Goal: Information Seeking & Learning: Find specific fact

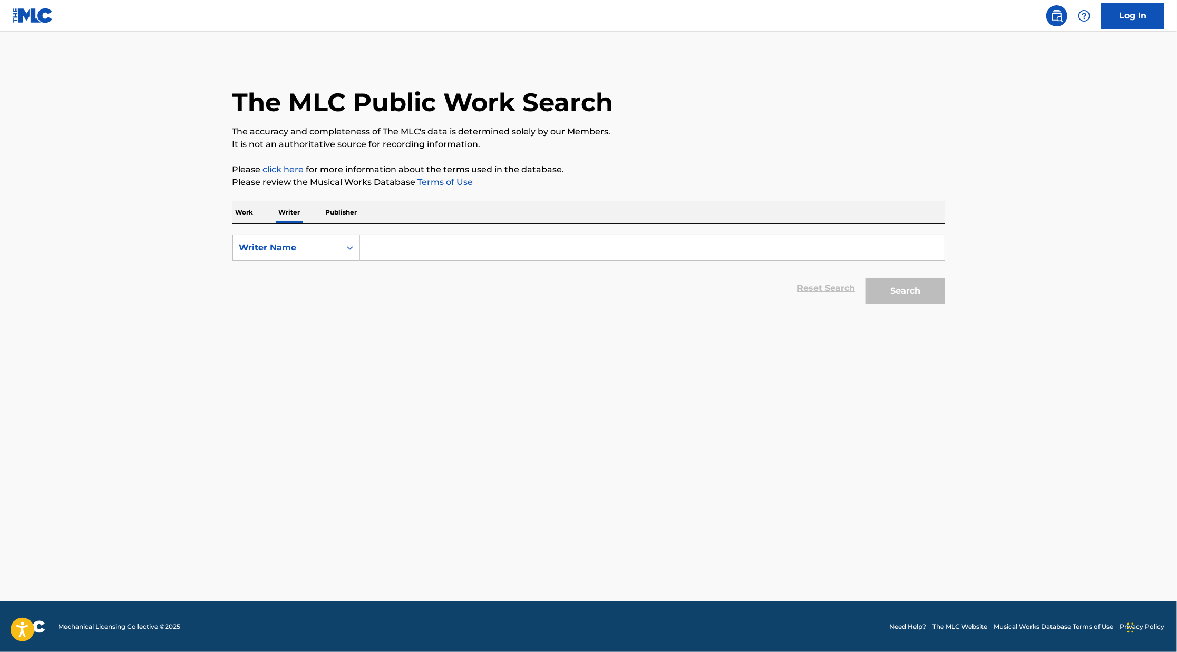
click at [429, 257] on input "Search Form" at bounding box center [652, 247] width 585 height 25
click at [335, 209] on p "Publisher" at bounding box center [342, 212] width 38 height 22
click at [428, 253] on input "Search Form" at bounding box center [652, 247] width 585 height 25
type input "J"
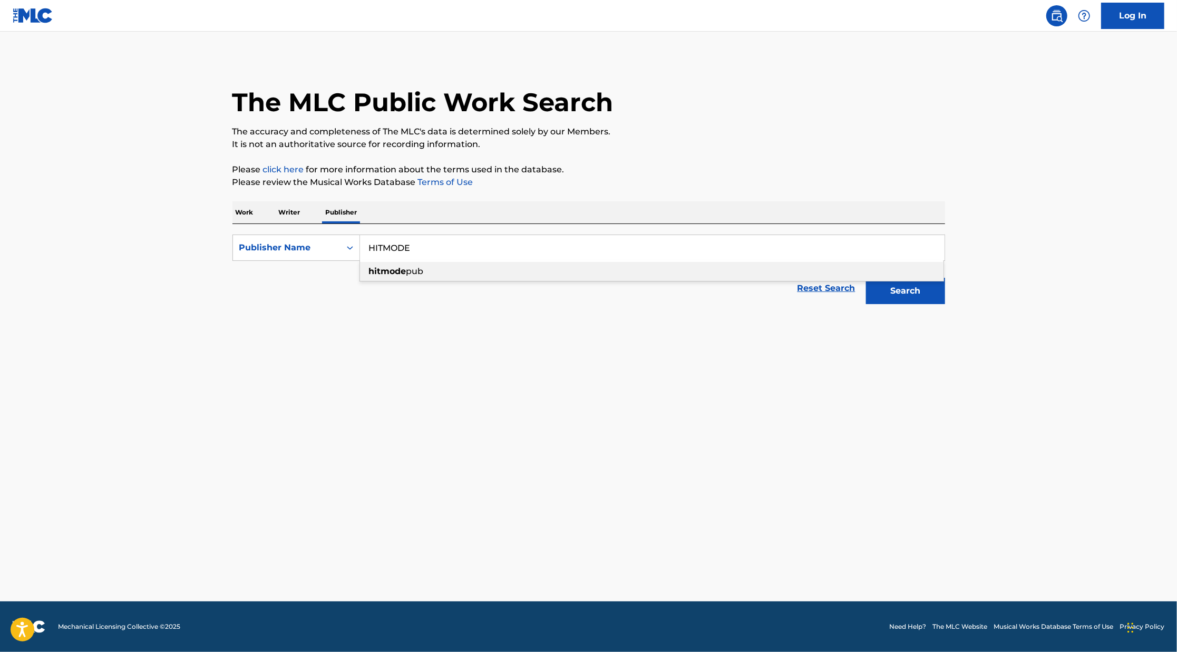
click at [432, 271] on div "hitmode pub" at bounding box center [652, 271] width 584 height 19
click at [866, 278] on button "Search" at bounding box center [905, 291] width 79 height 26
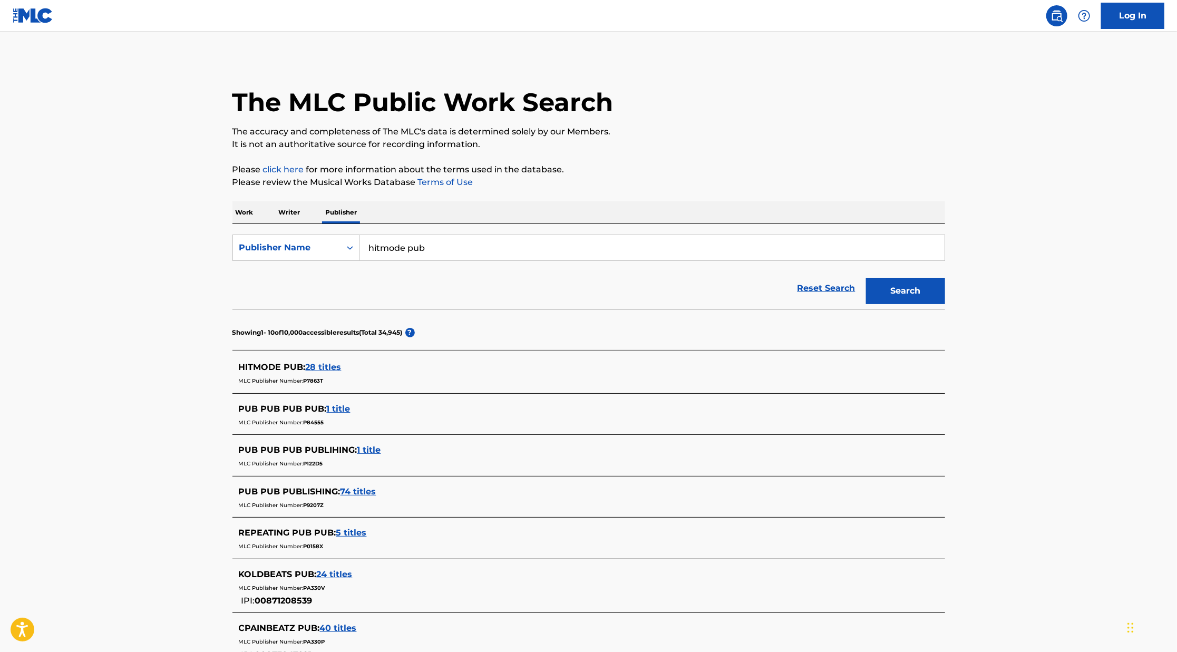
click at [320, 369] on span "28 titles" at bounding box center [324, 367] width 36 height 10
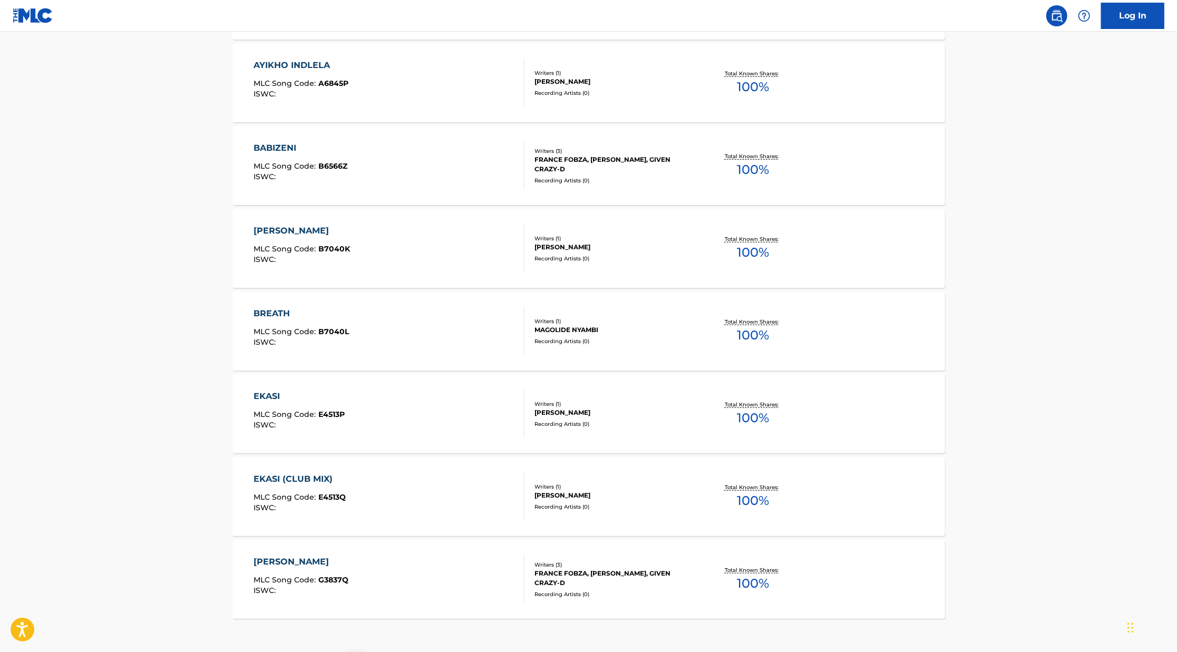
scroll to position [680, 0]
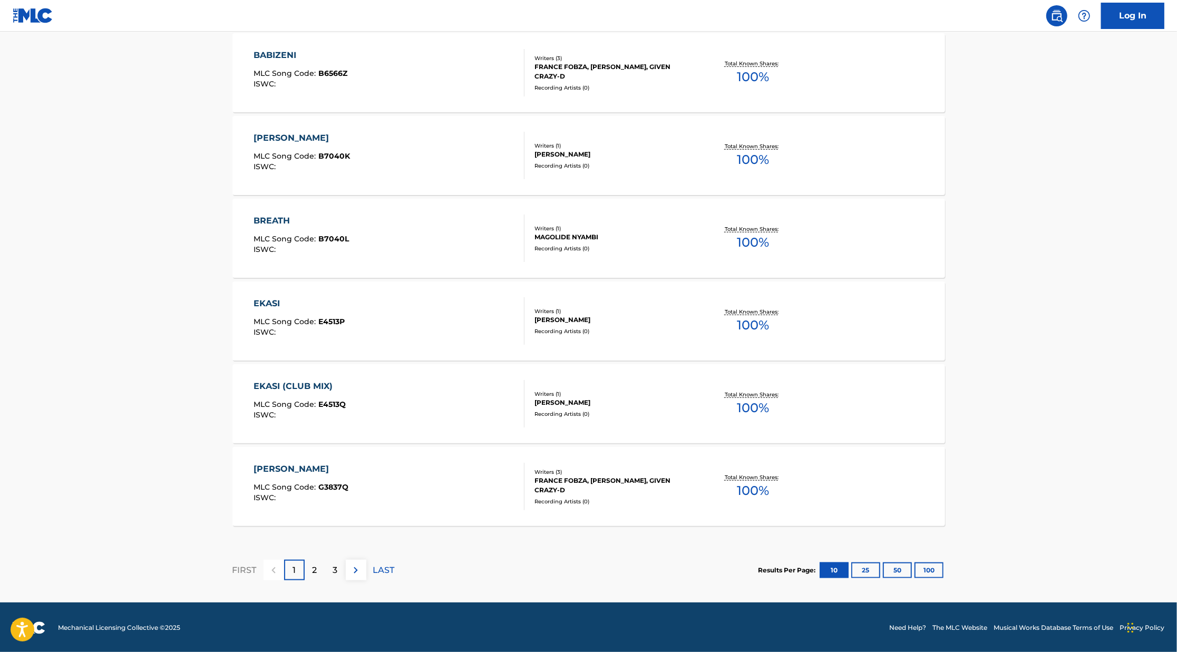
click at [871, 572] on button "25" at bounding box center [866, 571] width 29 height 16
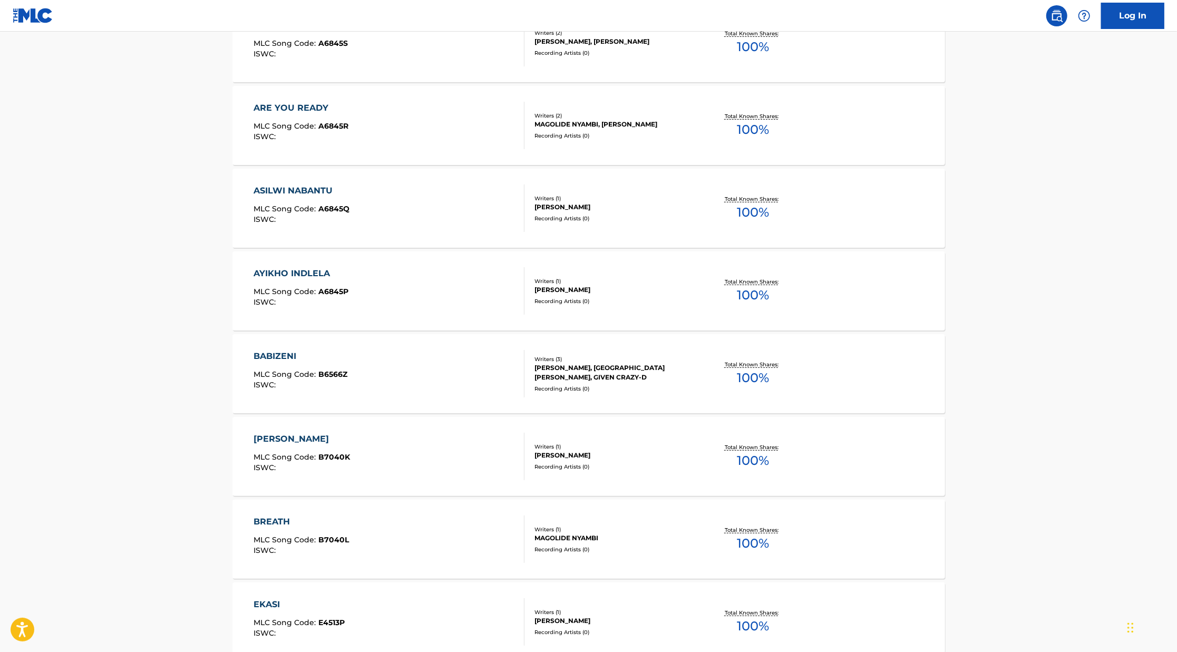
scroll to position [0, 0]
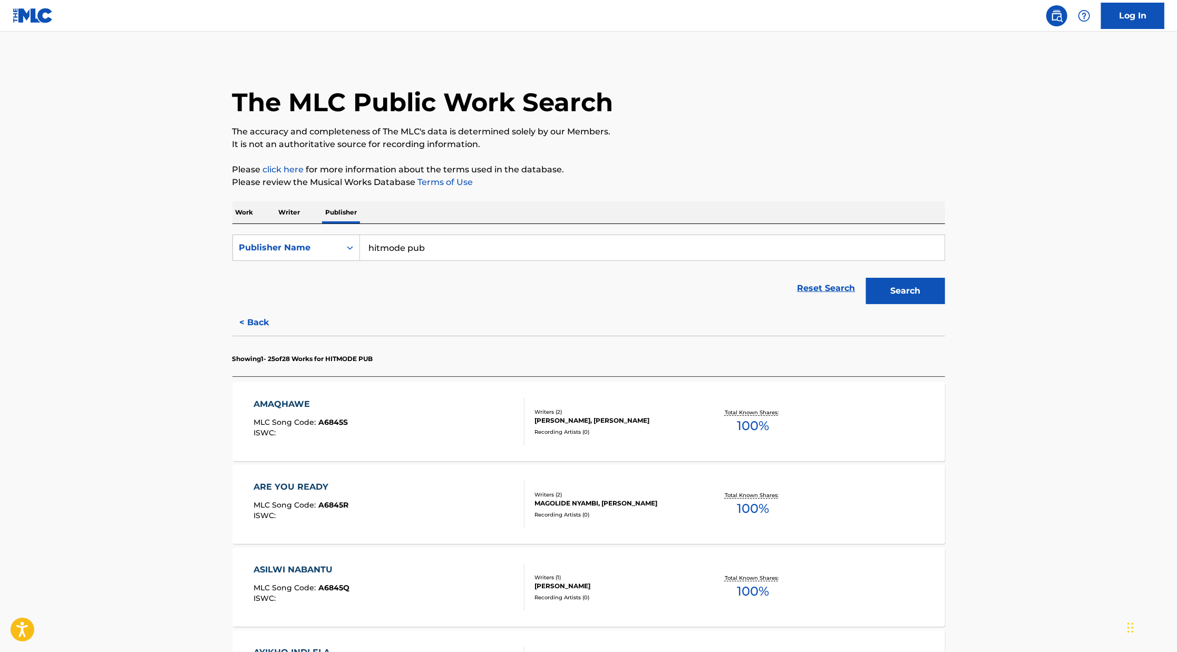
click at [258, 314] on button "< Back" at bounding box center [264, 323] width 63 height 26
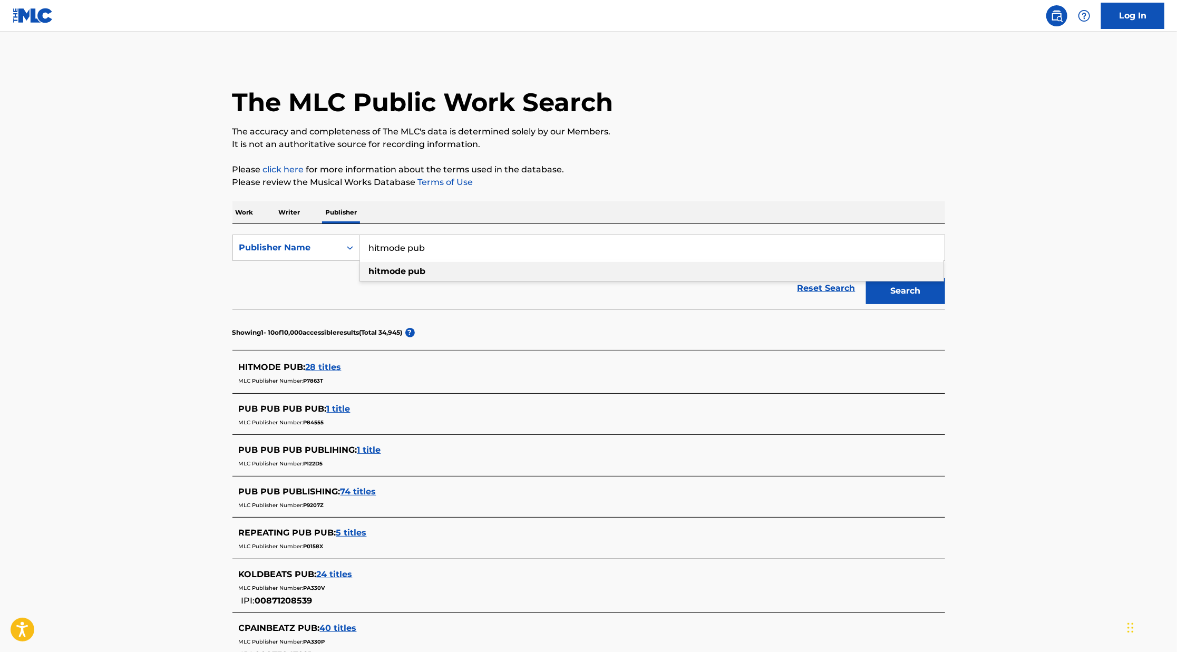
drag, startPoint x: 426, startPoint y: 246, endPoint x: 408, endPoint y: 247, distance: 17.5
click at [408, 248] on input "hitmode pub" at bounding box center [652, 247] width 585 height 25
click at [732, 292] on div "Reset Search Search" at bounding box center [589, 288] width 713 height 42
click at [684, 263] on form "SearchWithCriteriab35c8df6-4367-41e1-8d6c-57c743992387 Publisher Name hitmode p…" at bounding box center [589, 272] width 713 height 75
click at [681, 260] on input "hitmode pub" at bounding box center [652, 247] width 585 height 25
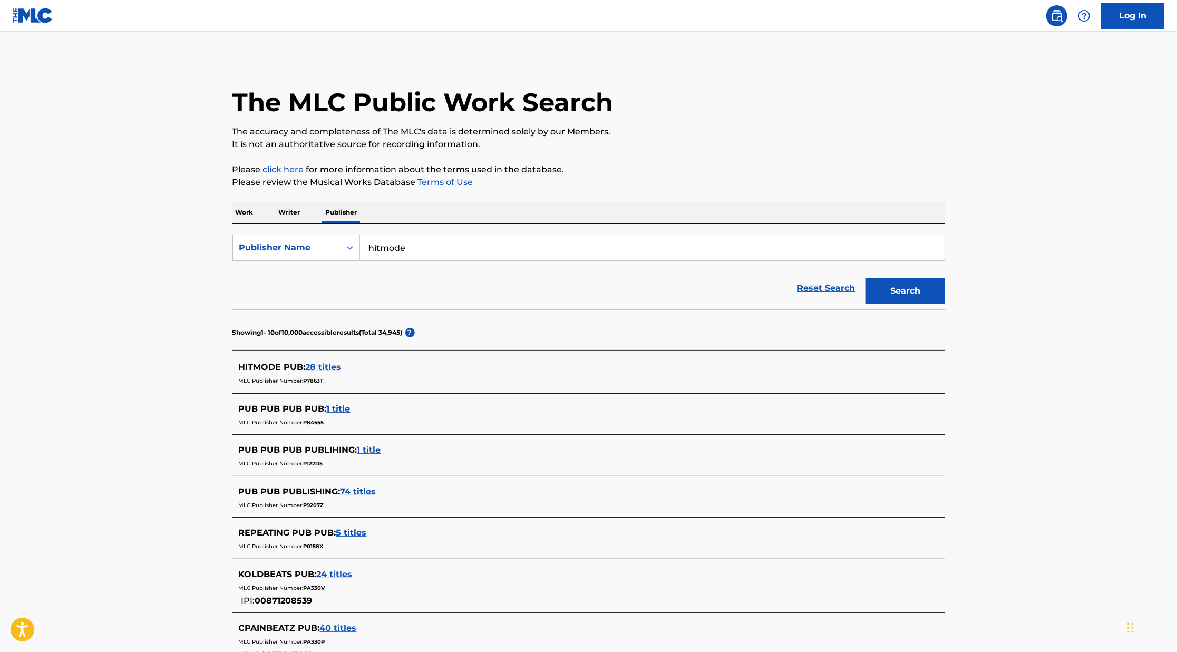
click at [929, 302] on button "Search" at bounding box center [905, 291] width 79 height 26
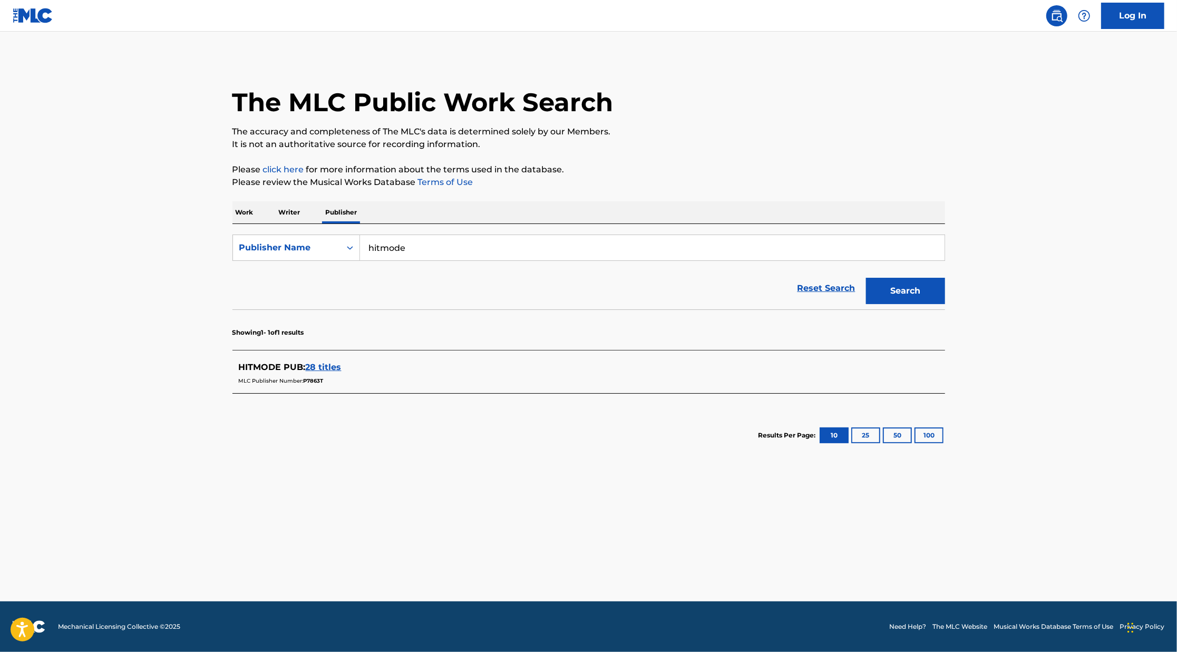
click at [433, 257] on input "hitmode" at bounding box center [652, 247] width 585 height 25
type input "hitmode ENT"
click at [866, 278] on button "Search" at bounding box center [905, 291] width 79 height 26
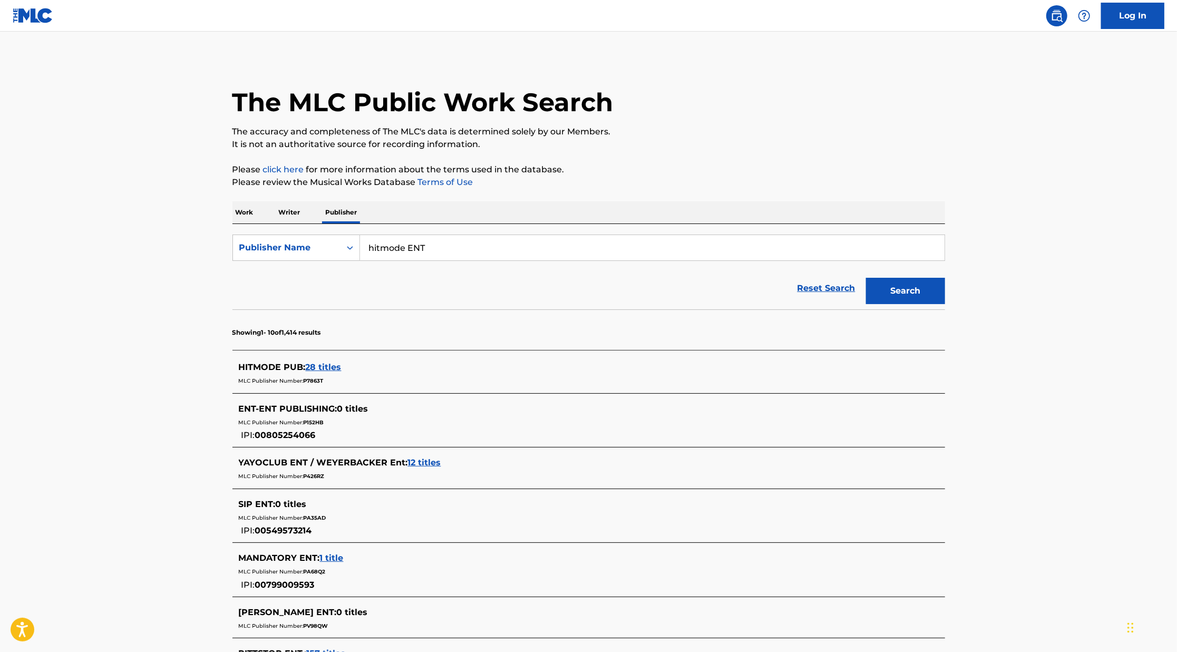
click at [439, 252] on input "hitmode ENT" at bounding box center [652, 247] width 585 height 25
click at [294, 209] on p "Writer" at bounding box center [290, 212] width 28 height 22
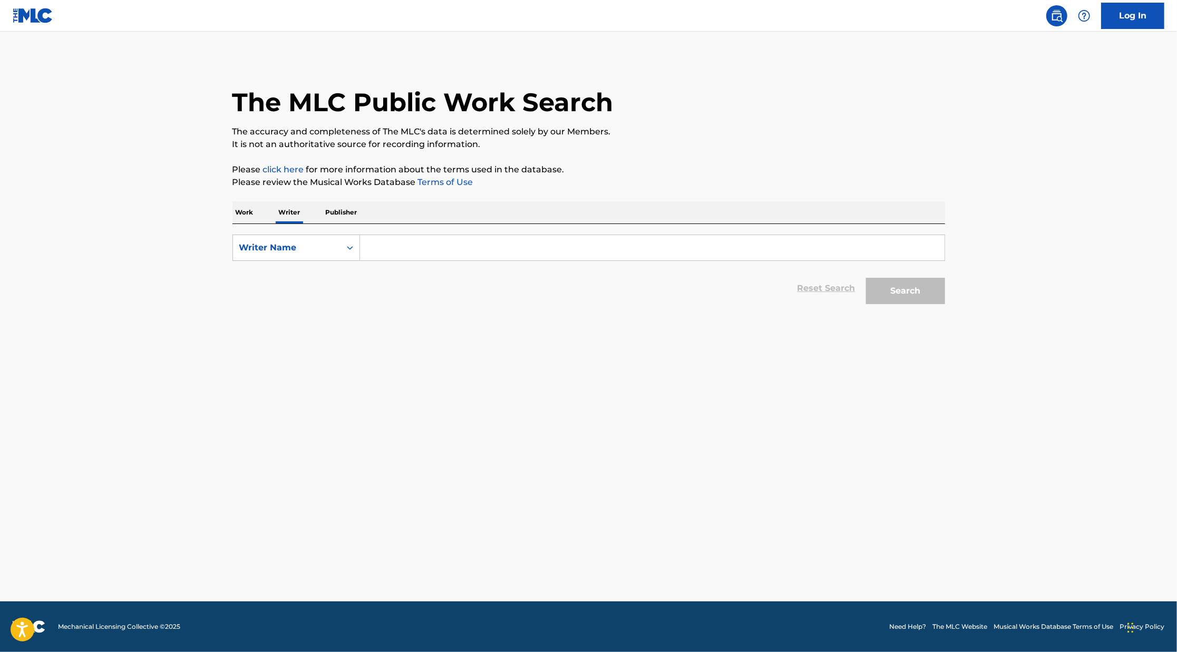
click at [443, 253] on input "Search Form" at bounding box center [652, 247] width 585 height 25
paste input "[PERSON_NAME]"
type input "[PERSON_NAME]"
click at [866, 278] on button "Search" at bounding box center [905, 291] width 79 height 26
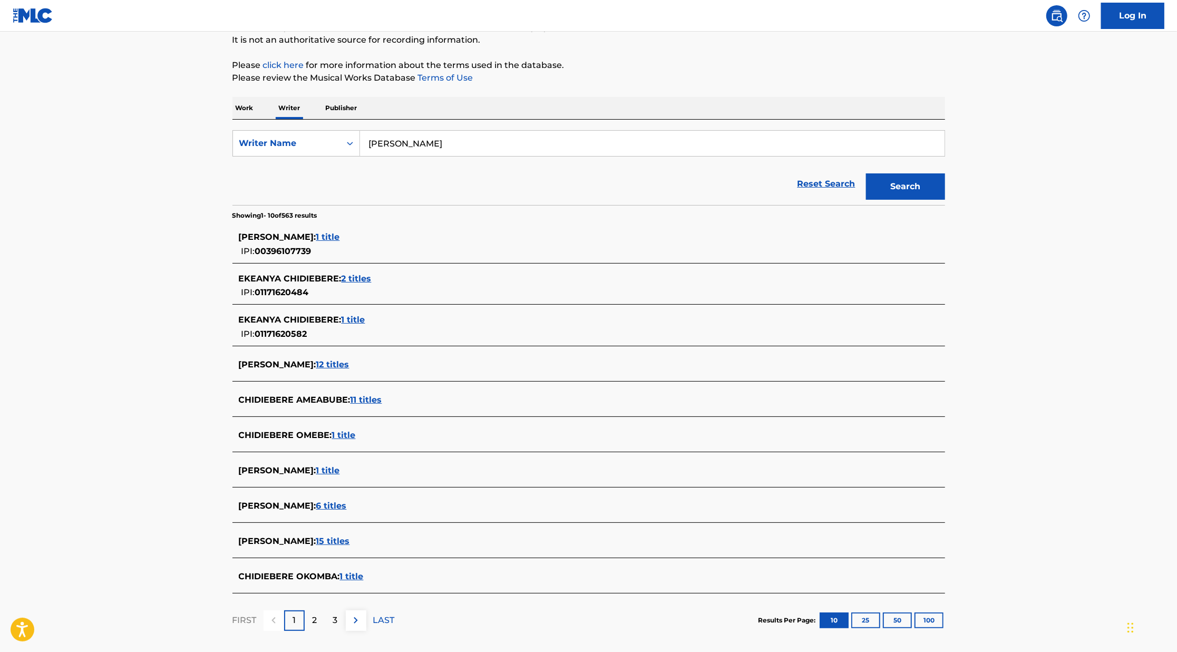
scroll to position [154, 0]
